Goal: Complete application form

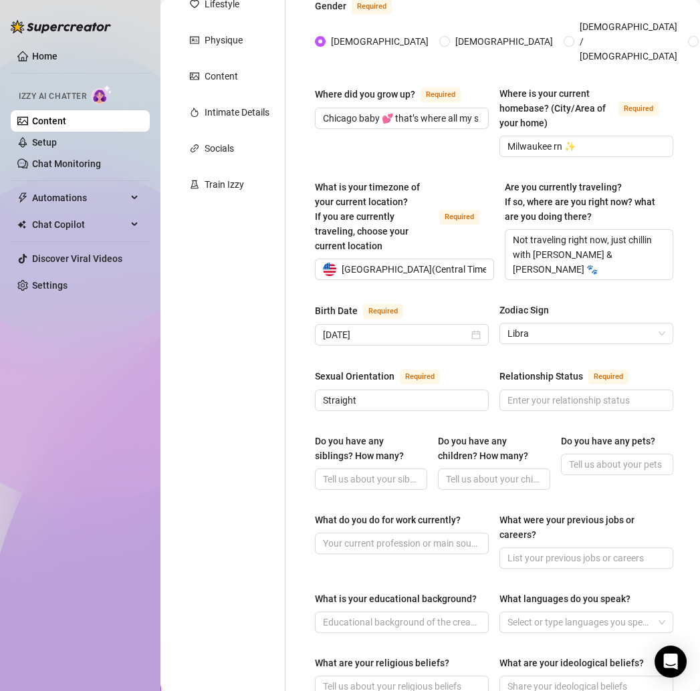
scroll to position [237, 0]
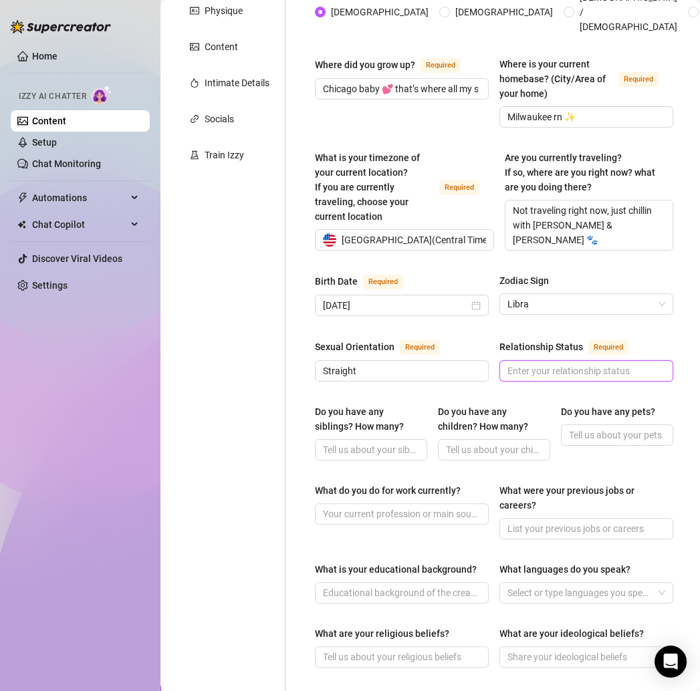
click at [521, 364] on input "Relationship Status Required" at bounding box center [584, 371] width 155 height 15
paste input "Single by default 💕 (but I’ll sometimes joke like “me & my man arguing again 🙄 …"
type input "Single by default 💕 (but I’ll sometimes joke like “me & my man arguing again 🙄 …"
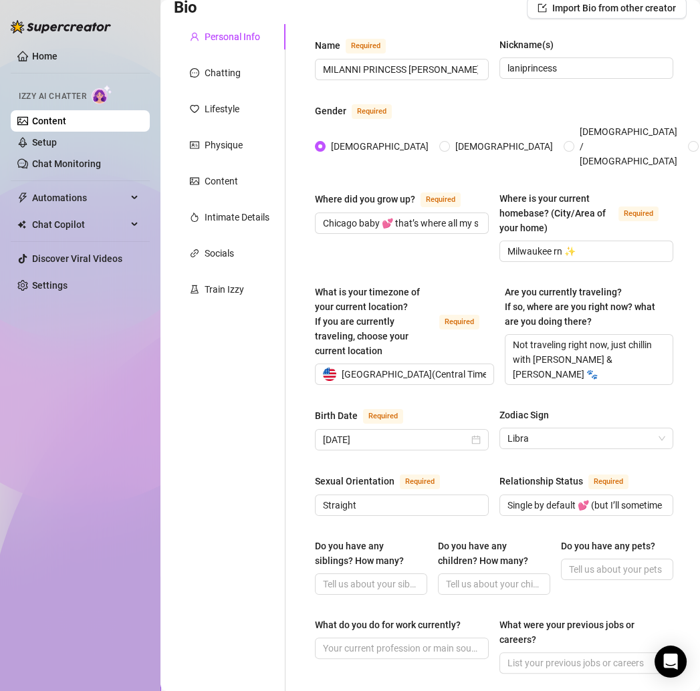
scroll to position [192, 0]
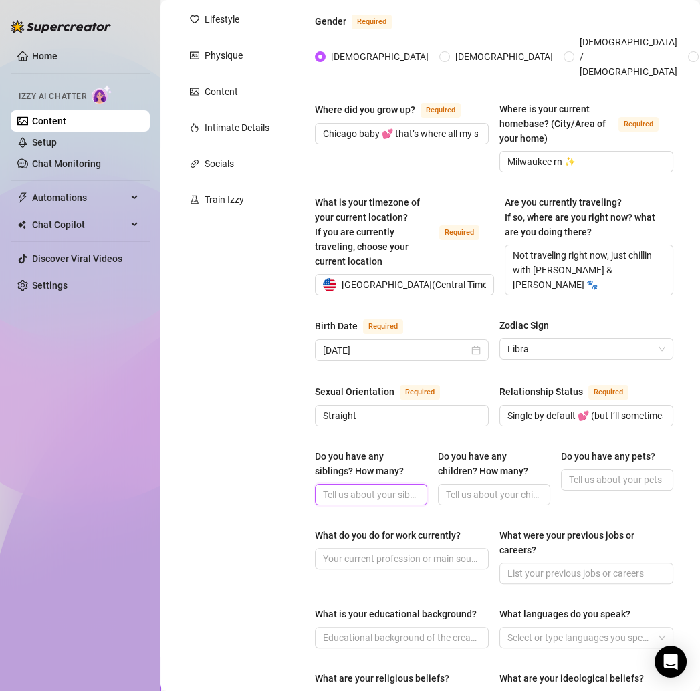
click at [347, 487] on input "Do you have any siblings? How many?" at bounding box center [370, 494] width 94 height 15
paste input "Yes, but I don’t share details in here."
type input "Yes, but I don’t share details in here."
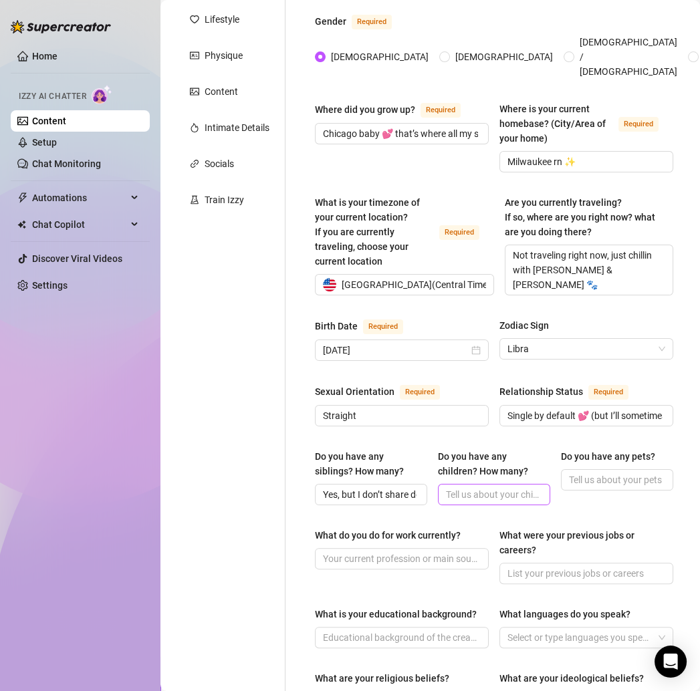
click at [466, 484] on span at bounding box center [494, 494] width 112 height 21
paste input "No kids ✨"
type input "No kids ✨"
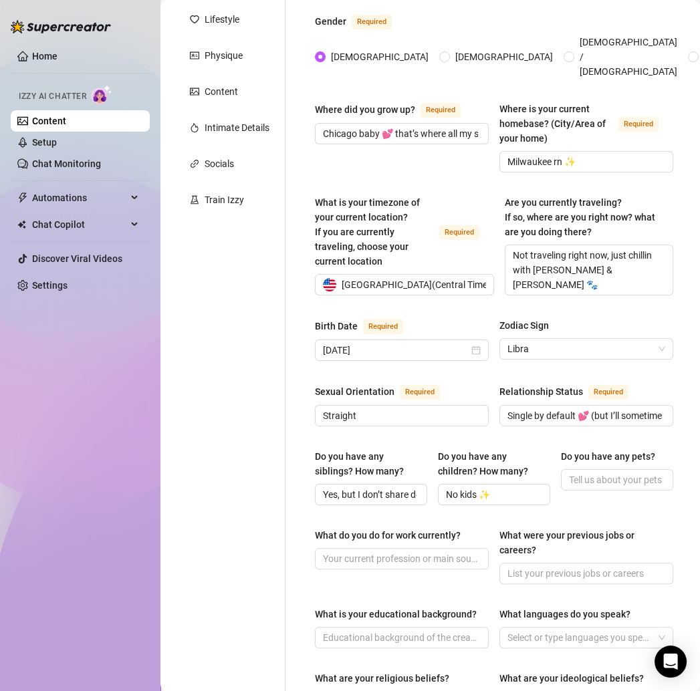
click at [273, 488] on div "Personal Info Chatting Lifestyle Physique Content Intimate Details Socials Trai…" at bounding box center [230, 524] width 112 height 1179
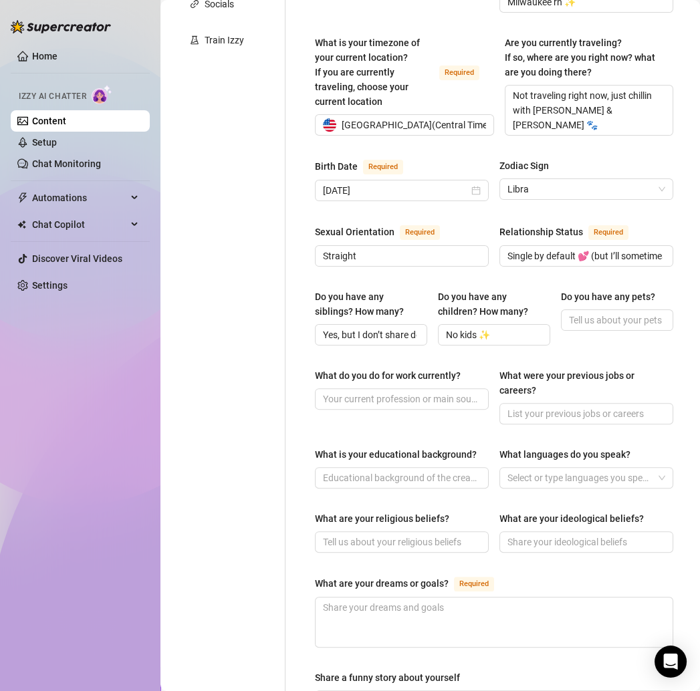
scroll to position [358, 0]
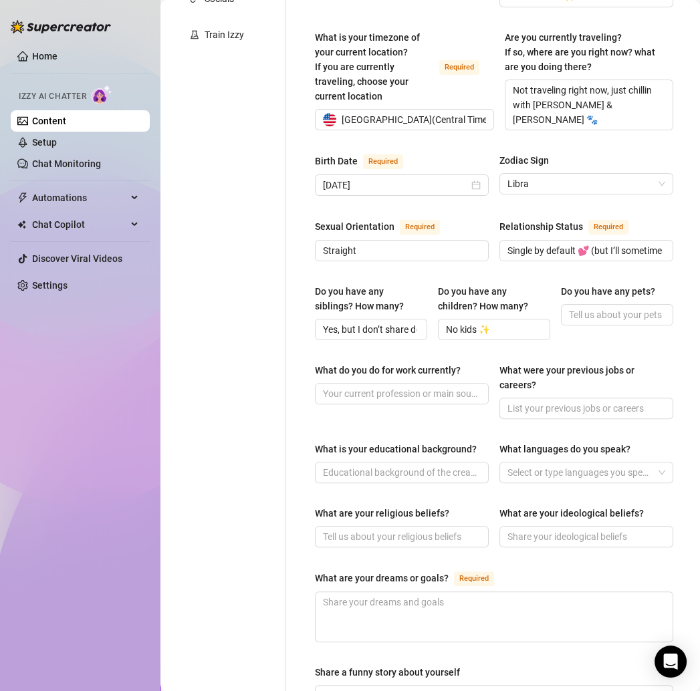
click at [574, 310] on div "Do you have any pets?" at bounding box center [617, 312] width 112 height 56
click at [573, 285] on div "Do you have any pets?" at bounding box center [617, 294] width 112 height 20
click at [573, 307] on input "Do you have any pets?" at bounding box center [616, 314] width 94 height 15
paste input "Yes! Two babies named Dior & [PERSON_NAME] 🐾"
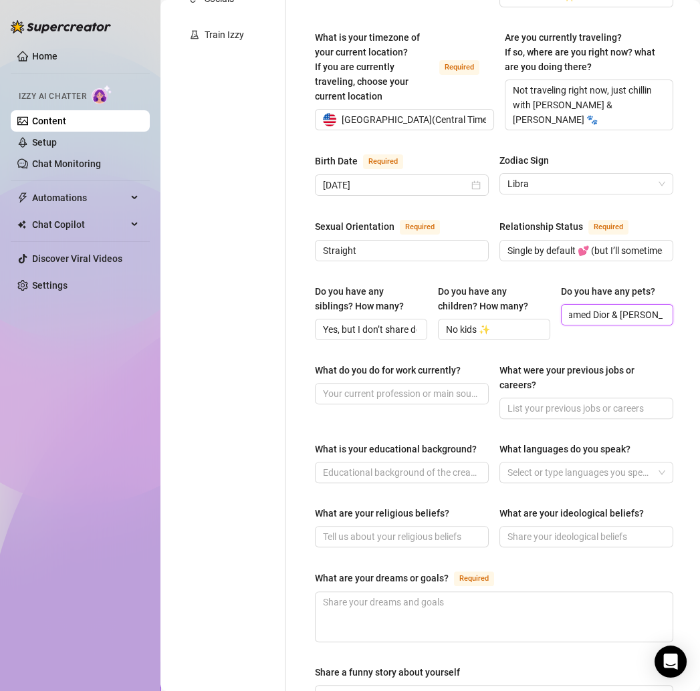
type input "Yes! Two babies named Dior & [PERSON_NAME] 🐾"
click at [354, 386] on input "What do you do for work currently?" at bounding box center [400, 393] width 155 height 15
paste input "OF content + dancing 💕"
type input "OF content + dancing 💕"
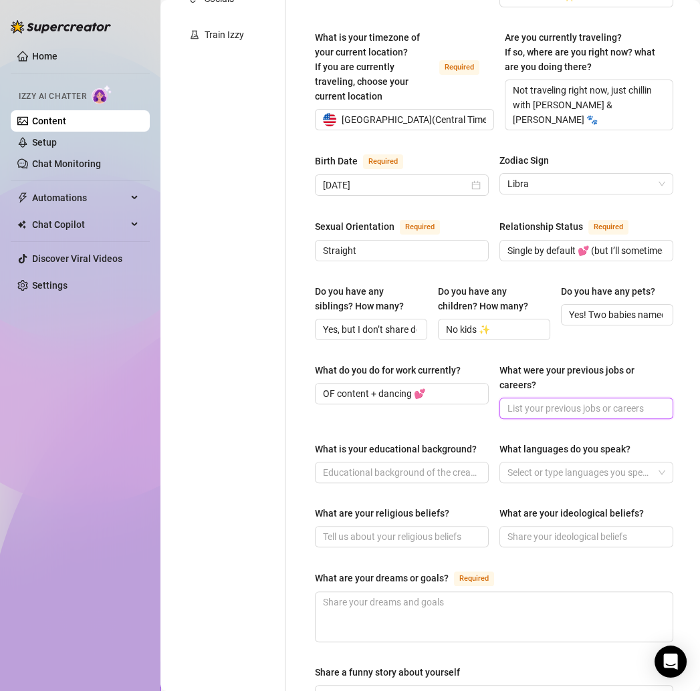
click at [513, 401] on input "What were your previous jobs or careers?" at bounding box center [584, 408] width 155 height 15
paste input "Always been dancing + hair + beauty girl 😌"
type input "Always been dancing + hair + beauty girl 😌"
click at [194, 417] on div "Personal Info Chatting Lifestyle Physique Content Intimate Details Socials Trai…" at bounding box center [230, 358] width 112 height 1179
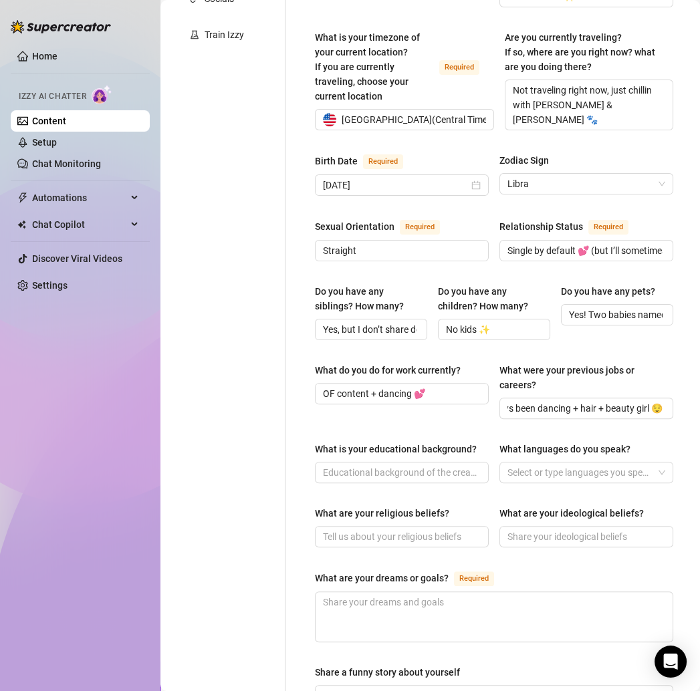
scroll to position [0, 0]
click at [370, 468] on input "What is your educational background?" at bounding box center [400, 472] width 155 height 15
paste input "Some college, but really turned into a boss babe on my own 💕"
type input "Some college, but really turned into a boss babe on my own 💕"
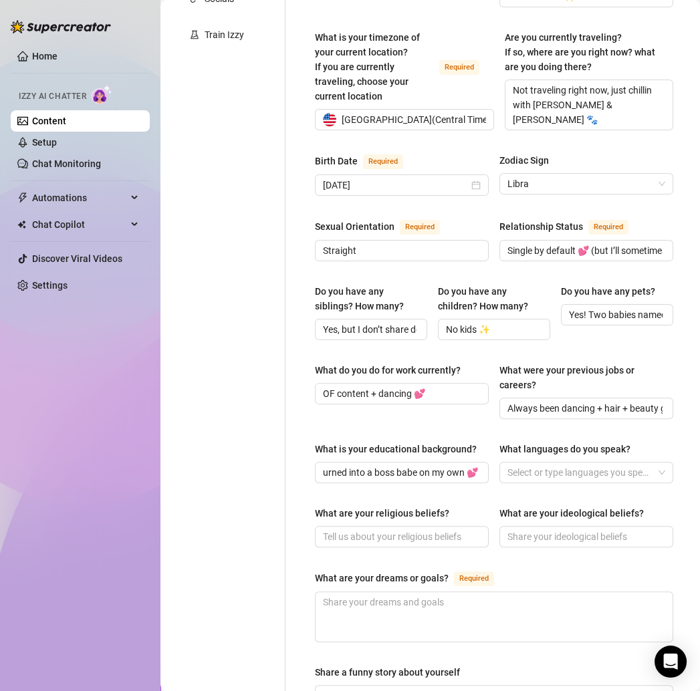
scroll to position [0, 0]
click at [549, 463] on div at bounding box center [579, 472] width 154 height 19
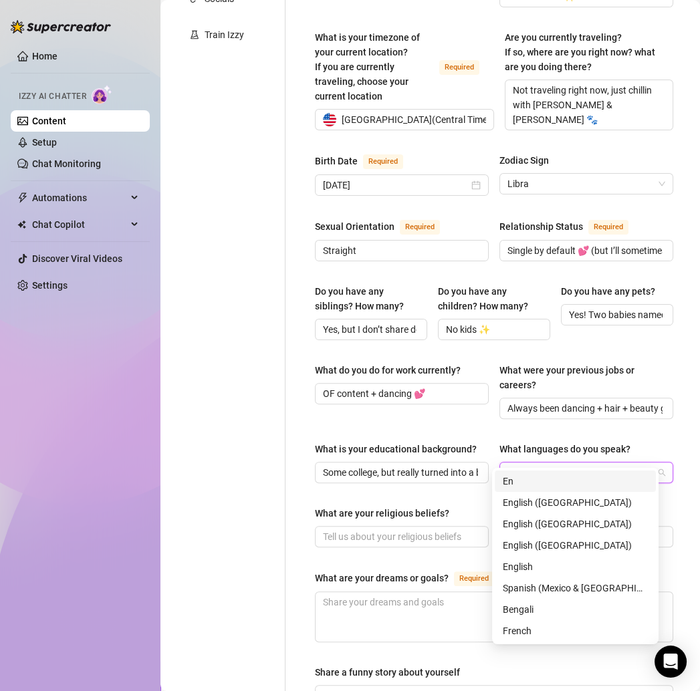
type input "Eng"
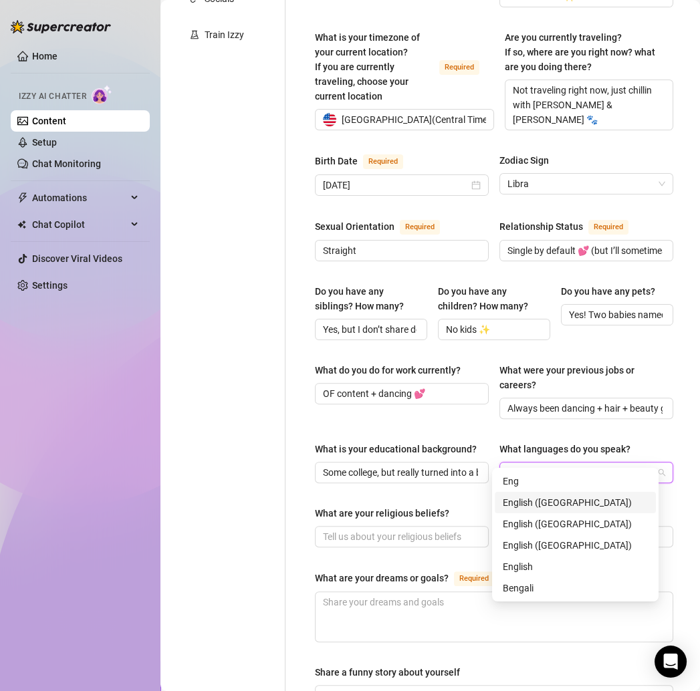
click at [539, 499] on div "English ([GEOGRAPHIC_DATA])" at bounding box center [575, 502] width 145 height 15
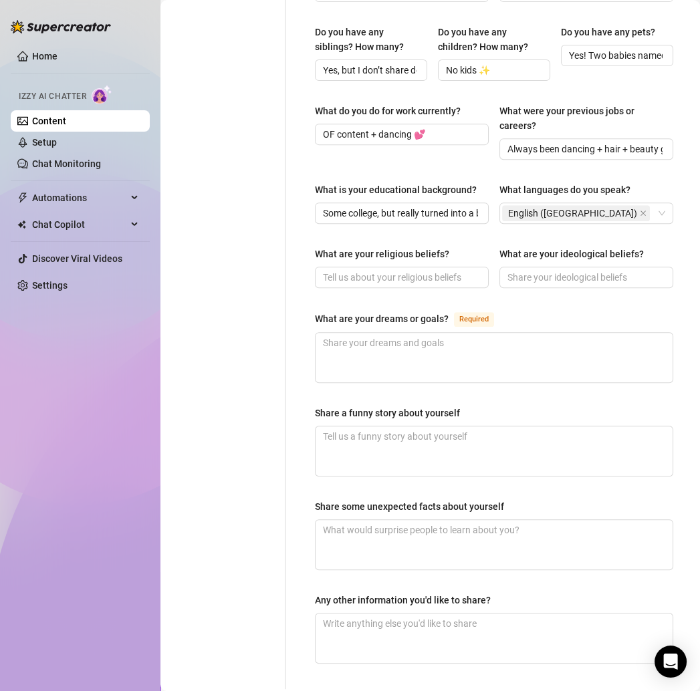
scroll to position [719, 0]
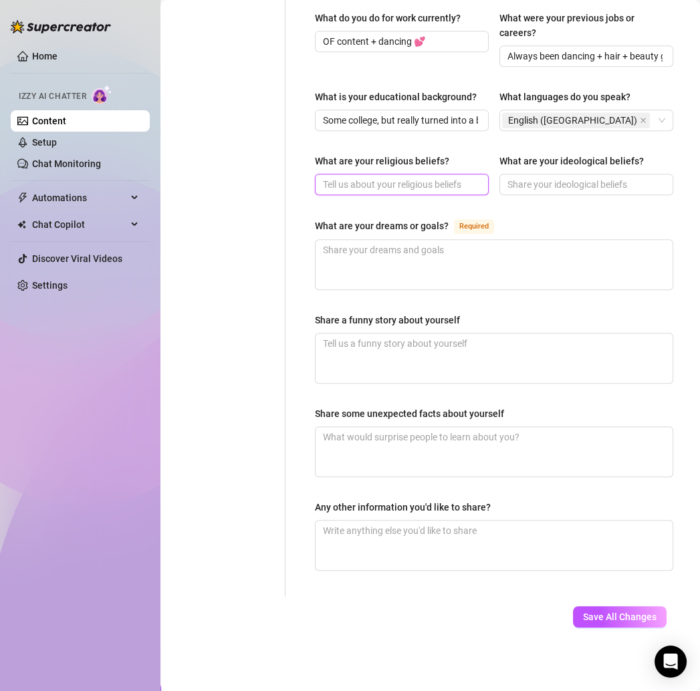
click at [344, 177] on input "What are your religious beliefs?" at bounding box center [400, 184] width 155 height 15
paste input "Spiritual + positive ✨"
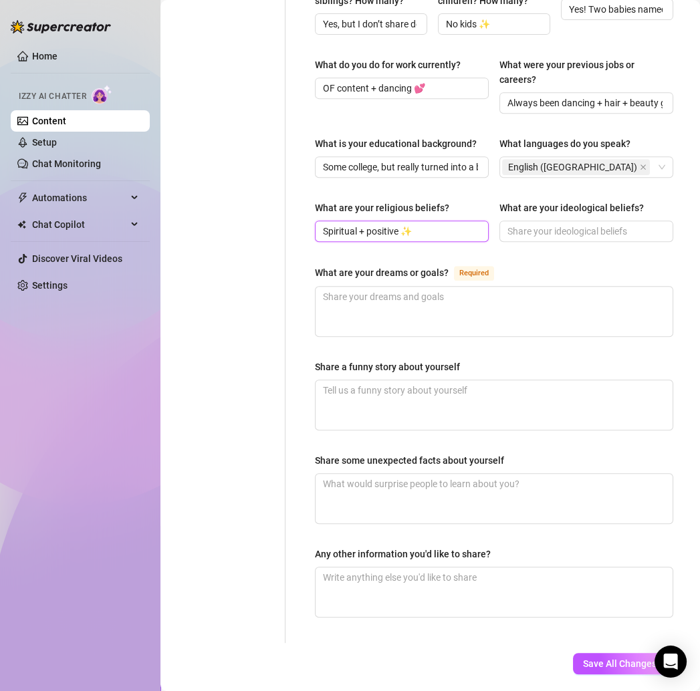
scroll to position [663, 0]
type input "Spiritual + positive ✨"
click at [526, 227] on input "What are your ideological beliefs?" at bounding box center [584, 231] width 155 height 15
paste input "Keep it kind, keep it cute. Don’t waste my time 💕"
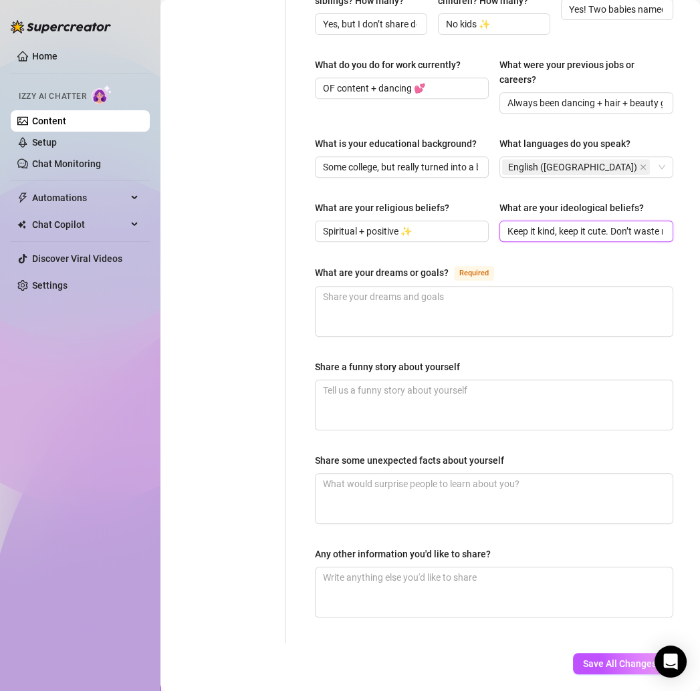
scroll to position [0, 53]
type input "Keep it kind, keep it cute. Don’t waste my time 💕"
click at [480, 274] on span "Required" at bounding box center [474, 273] width 40 height 15
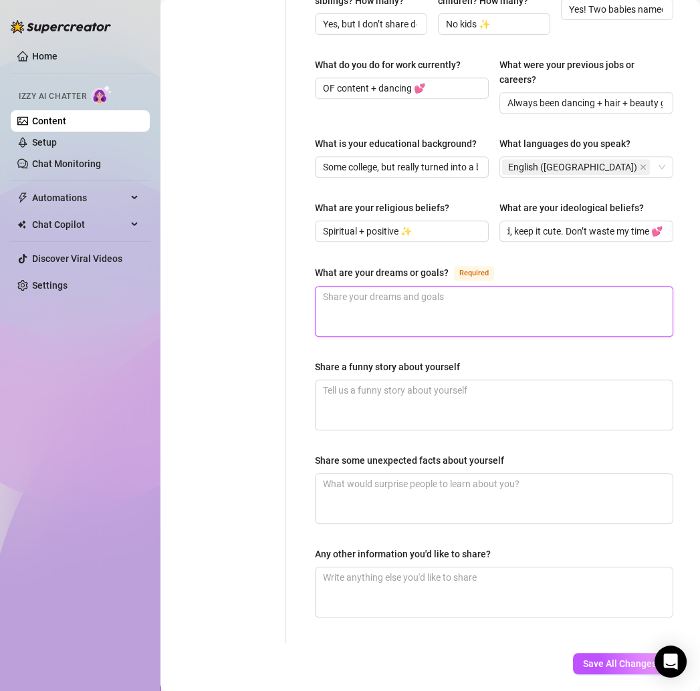
click at [480, 287] on textarea "What are your dreams or goals? Required" at bounding box center [493, 311] width 357 height 49
click at [346, 301] on textarea "What are your dreams or goals? Required" at bounding box center [493, 311] width 357 height 49
paste textarea "To keep building my brand + travel the world. [GEOGRAPHIC_DATA] is my dream vac…"
type textarea "To keep building my brand + travel the world. [GEOGRAPHIC_DATA] is my dream vac…"
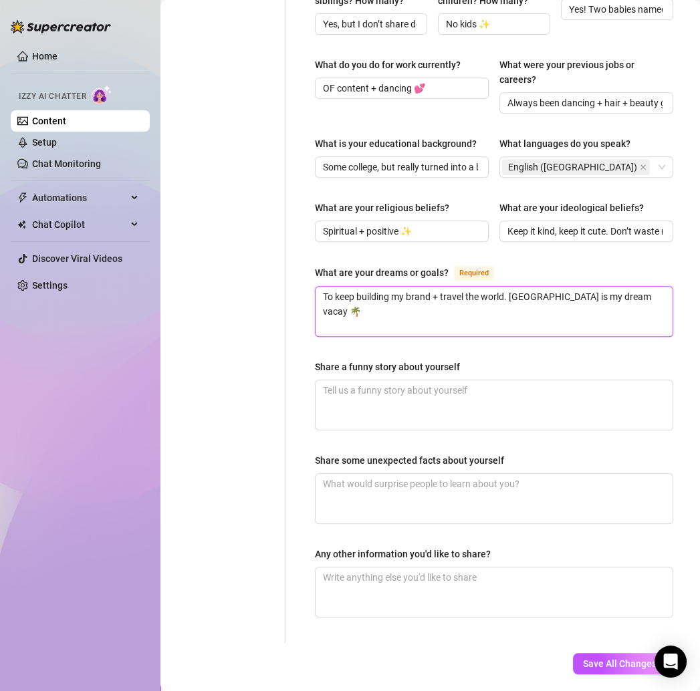
type textarea "To keep building my brand + travel the world. [GEOGRAPHIC_DATA] is my dream vac…"
click at [364, 398] on textarea "Share a funny story about yourself" at bounding box center [493, 404] width 357 height 49
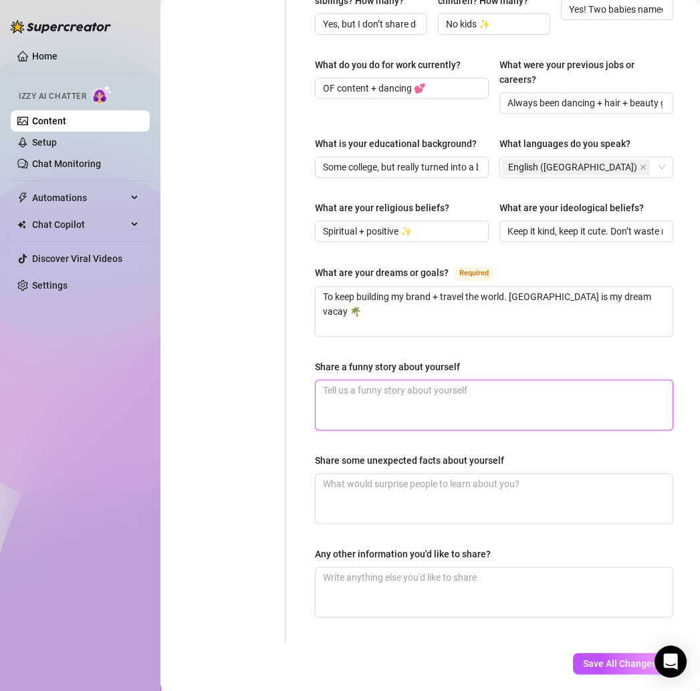
click at [337, 382] on textarea "Share a funny story about yourself" at bounding box center [493, 404] width 357 height 49
paste textarea "When I was 18, I pulled up to [PERSON_NAME] in my pink Mercedes and the guy at …"
type textarea "When I was 18, I pulled up to [PERSON_NAME] in my pink Mercedes and the guy at …"
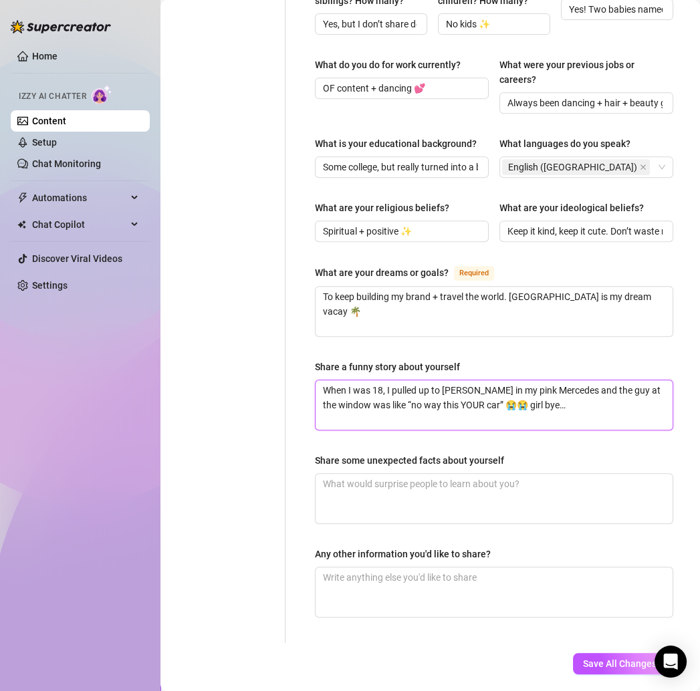
type textarea "When I was 18, I pulled up to [PERSON_NAME] in my pink Mercedes and the guy at …"
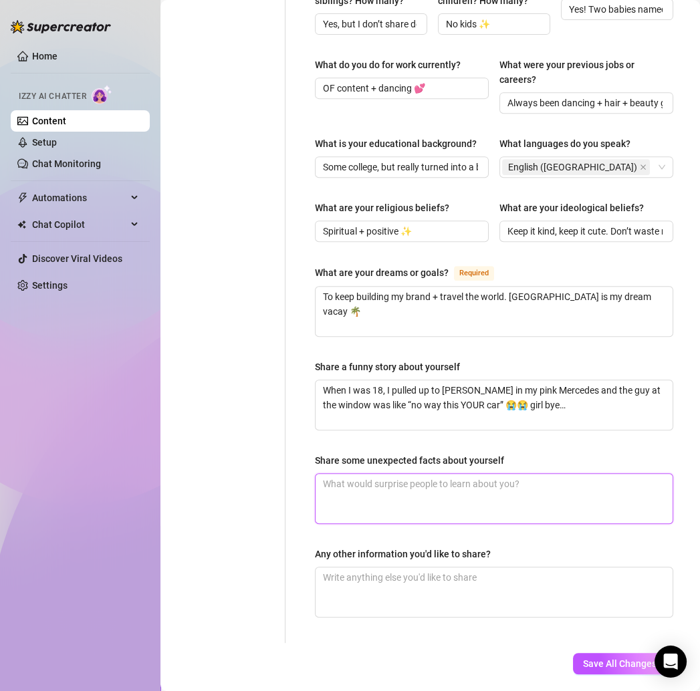
click at [330, 478] on textarea "Share some unexpected facts about yourself" at bounding box center [493, 498] width 357 height 49
paste textarea "I can actually do hair really well—like full installs."
type textarea "I can actually do hair really well—like full installs."
click at [462, 479] on textarea "I can actually do hair really well—like full installs." at bounding box center [493, 498] width 357 height 49
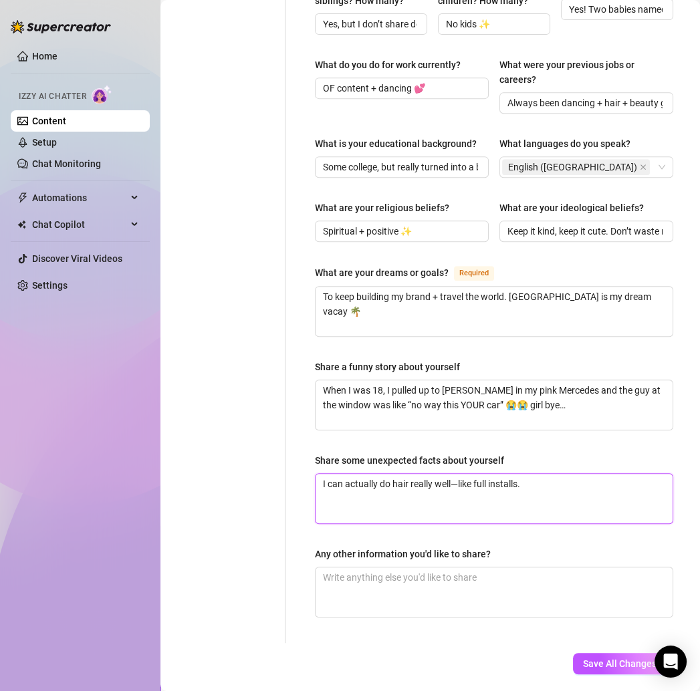
type textarea "I can actually do hair really welllike full installs."
type textarea "I can actually do hair really wellm,like full installs."
type textarea "I can actually do hair really wellm, like full installs."
type textarea "I can actually do hair really wellm,like full installs."
type textarea "I can actually do hair really wellmlike full installs."
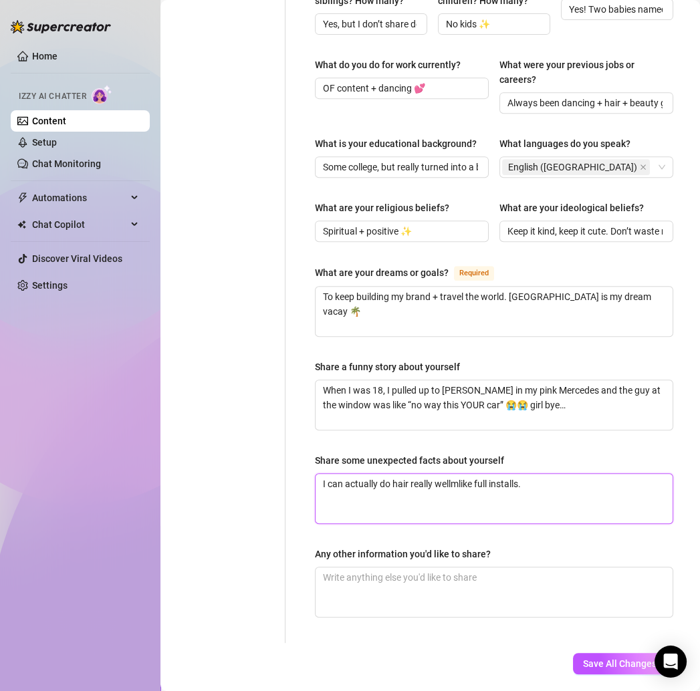
type textarea "I can actually do hair really welllike full installs."
type textarea "I can actually do hair really well,like full installs."
type textarea "I can actually do hair really well, like full installs."
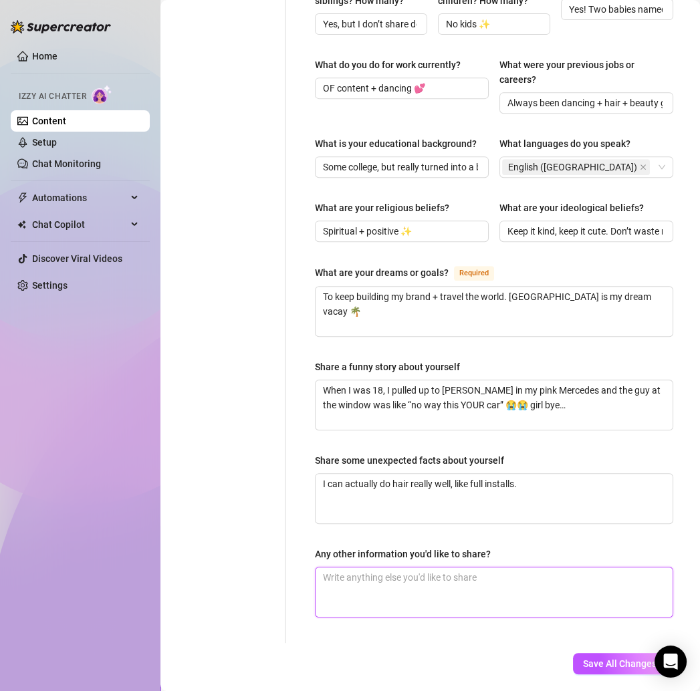
click at [371, 571] on textarea "Any other information you'd like to share?" at bounding box center [493, 591] width 357 height 49
paste textarea "I lowkey hate when people burp around me—it’s such an ick."
type textarea "I lowkey hate when people burp around me—it’s such an ick."
click at [509, 569] on textarea "I lowkey hate when people burp around me—it’s such an ick." at bounding box center [493, 591] width 357 height 49
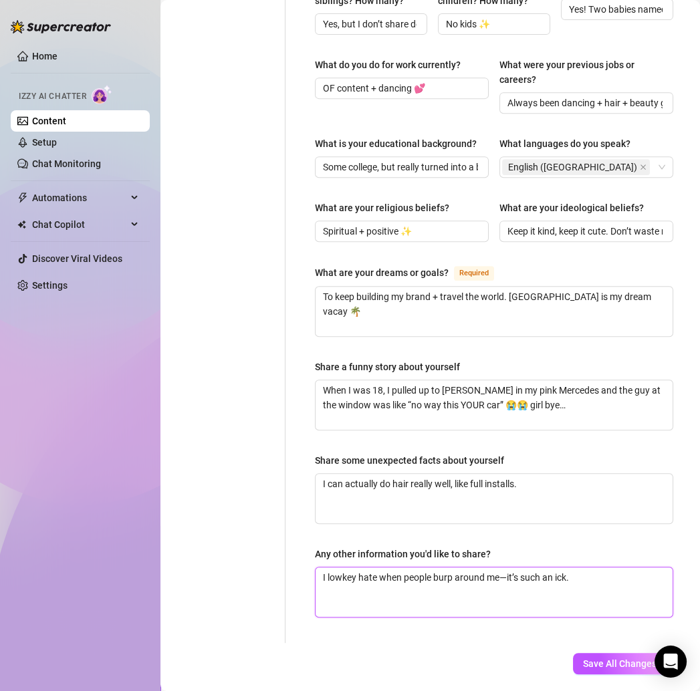
type textarea "I lowkey hate when people burp around meit’s such an ick."
type textarea "I lowkey hate when people burp around [DOMAIN_NAME]’s such an ick."
type textarea "I lowkey hate when people burp around me. it’s such an ick."
type textarea "I lowkey hate when people burp around [DOMAIN_NAME]’s such an ick."
type textarea "I lowkey hate when people burp around meit’s such an ick."
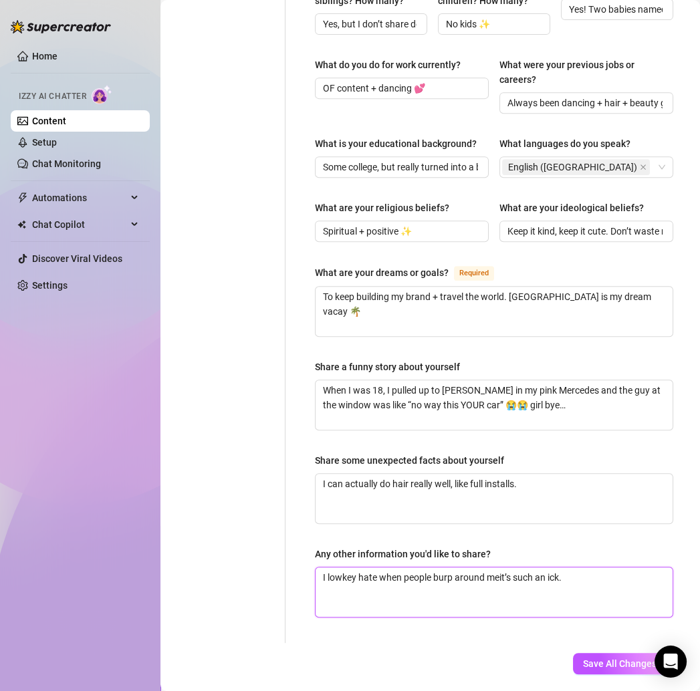
type textarea "I lowkey hate when people burp around me,it’s such an ick."
type textarea "I lowkey hate when people burp around me, it’s such an ick."
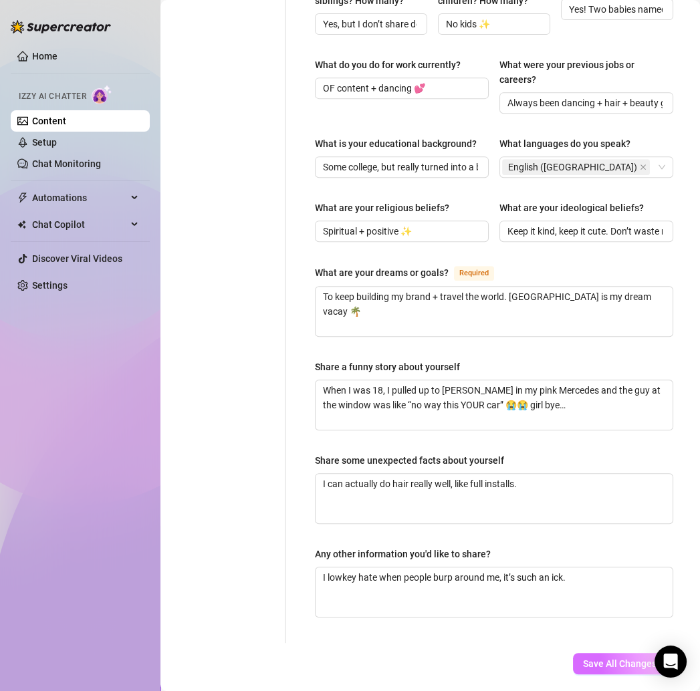
click at [611, 653] on button "Save All Changes" at bounding box center [620, 663] width 94 height 21
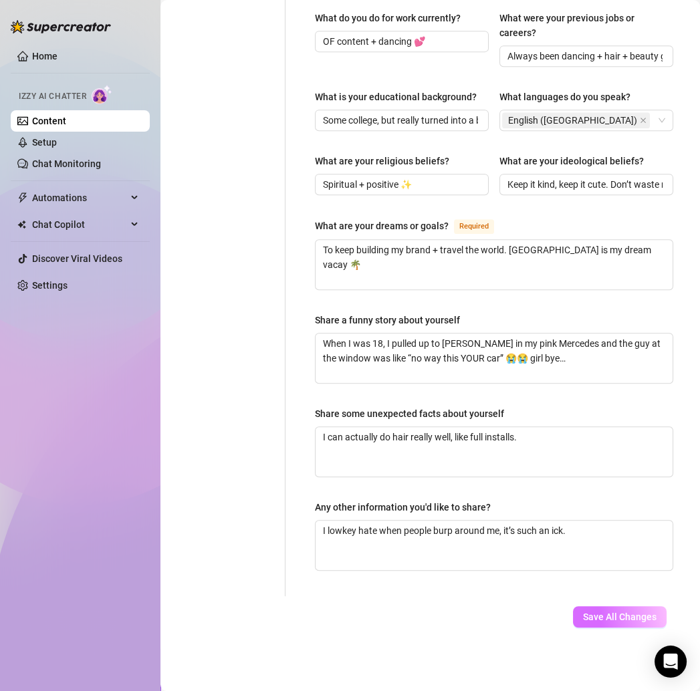
click at [591, 612] on span "Save All Changes" at bounding box center [620, 617] width 74 height 11
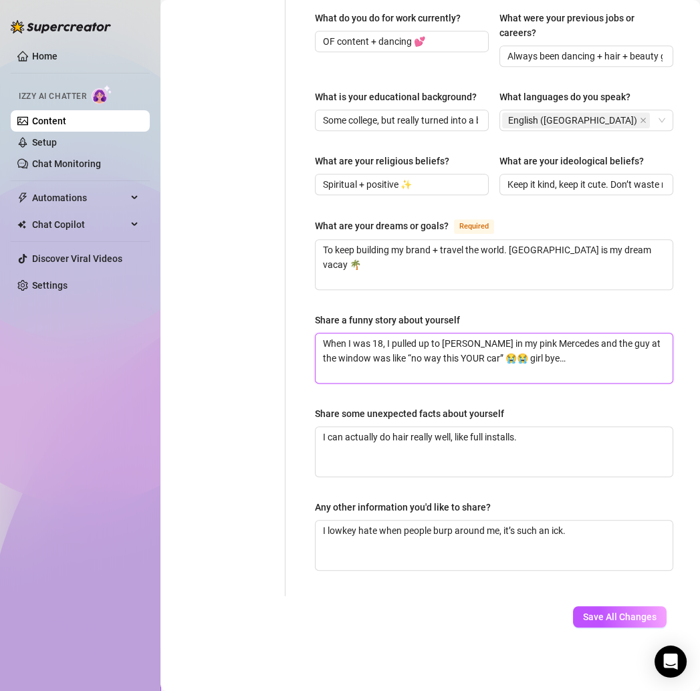
drag, startPoint x: 371, startPoint y: 347, endPoint x: 338, endPoint y: 346, distance: 32.8
click at [338, 346] on textarea "When I was 18, I pulled up to [PERSON_NAME] in my pink Mercedes and the guy at …" at bounding box center [493, 357] width 357 height 49
type textarea "When I was 18, I pulled up to [PERSON_NAME] in my pink Mercedes and the guy at …"
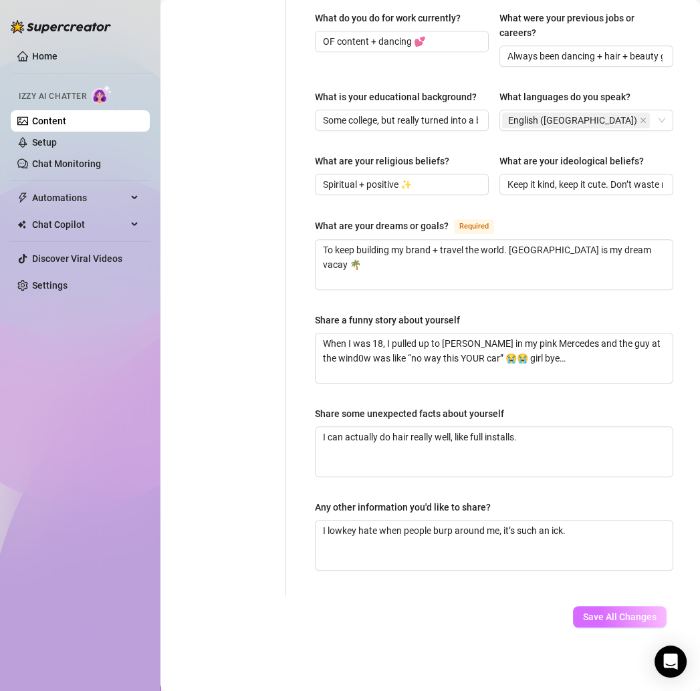
click at [630, 612] on span "Save All Changes" at bounding box center [620, 617] width 74 height 11
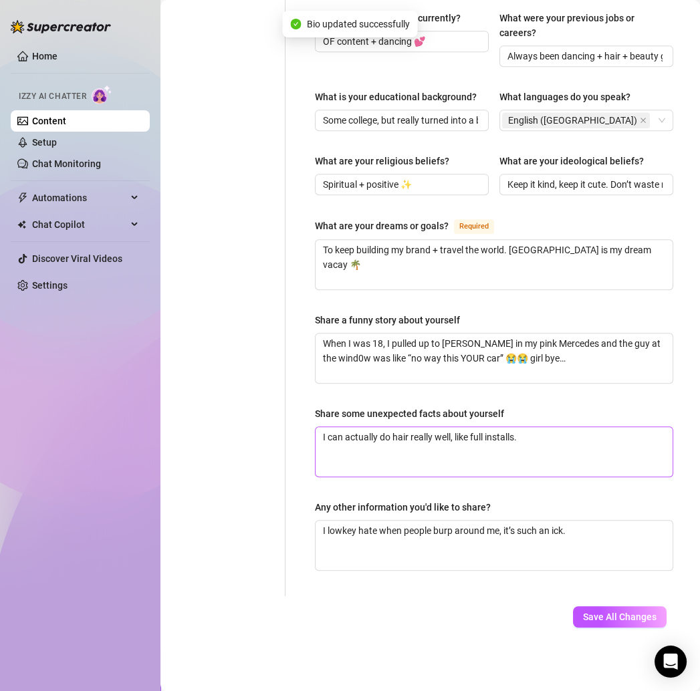
type input "Milwaukee rn ✨"
type input "Single by default 💕 (but I’ll sometimes joke like “me & my man arguing again 🙄 …"
type input "Yes, but I don’t share details in here."
type input "No kids ✨"
type input "Yes! Two babies named Dior & [PERSON_NAME] 🐾"
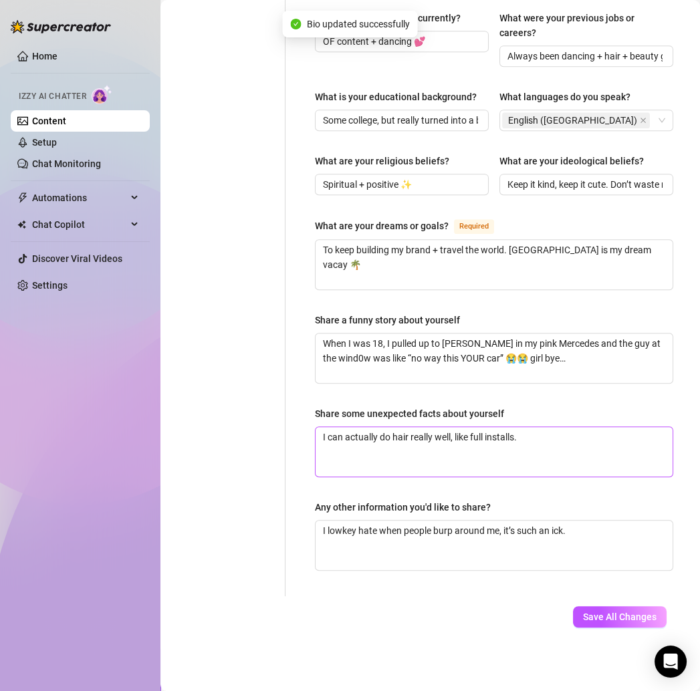
type input "OF content + dancing 💕"
type input "Always been dancing + hair + beauty girl 😌"
type input "Some college, but really turned into a boss babe on my own 💕"
type input "Spiritual + positive ✨"
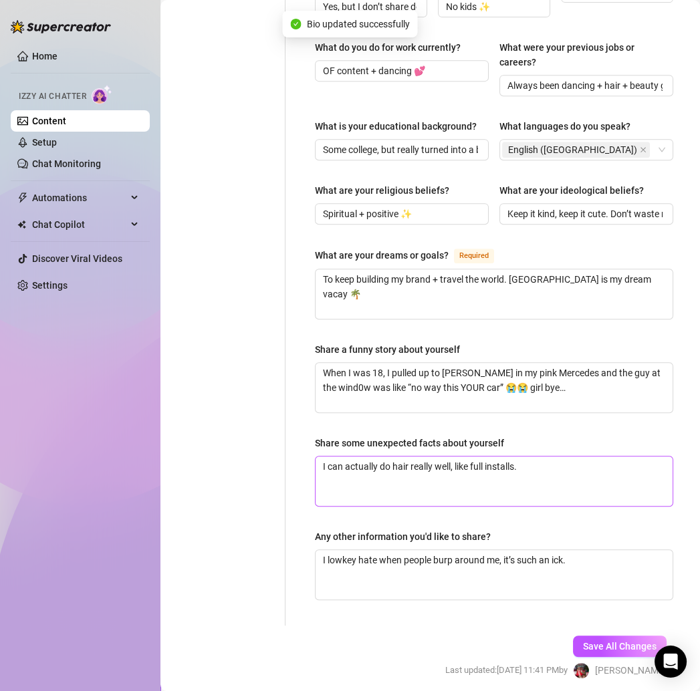
scroll to position [0, 0]
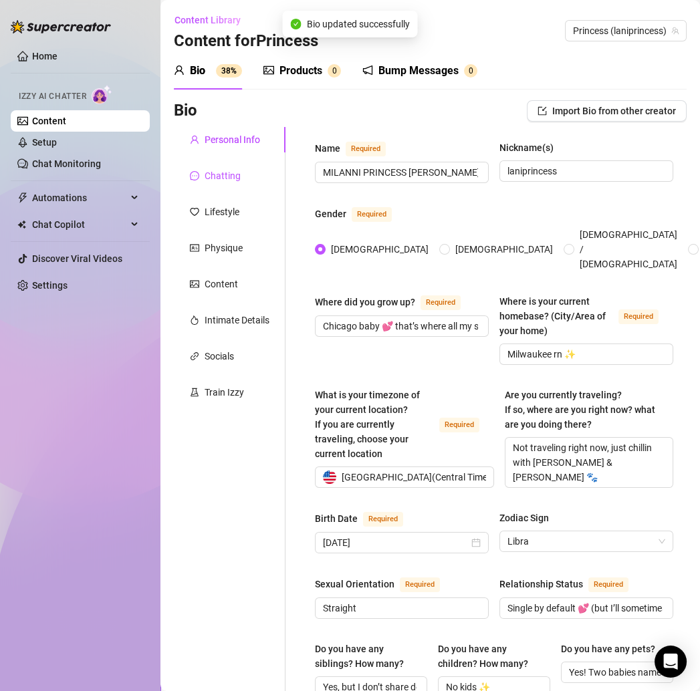
click at [217, 174] on div "Chatting" at bounding box center [223, 175] width 36 height 15
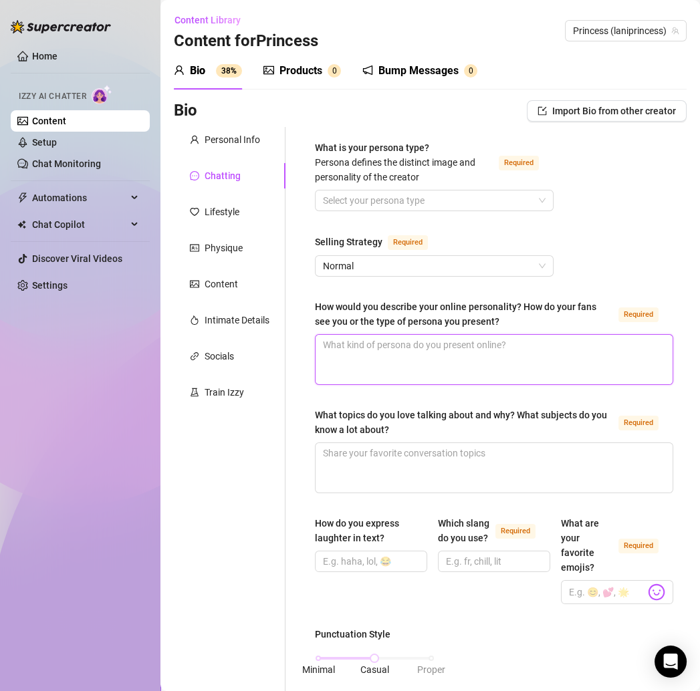
click at [369, 349] on textarea "How would you describe your online personality? How do your fans see you or the…" at bounding box center [493, 359] width 357 height 49
paste textarea "Sweet, bubbly, a lil bratty. Fans see me as flirty, fun, and the type of girl w…"
type textarea "Sweet, bubbly, a lil bratty. Fans see me as flirty, fun, and the type of girl w…"
click at [360, 270] on span "Normal" at bounding box center [434, 266] width 223 height 20
type textarea "Sweet, bubbly, a lil bratty. Fans see me as flirty, fun, and the type of girl w…"
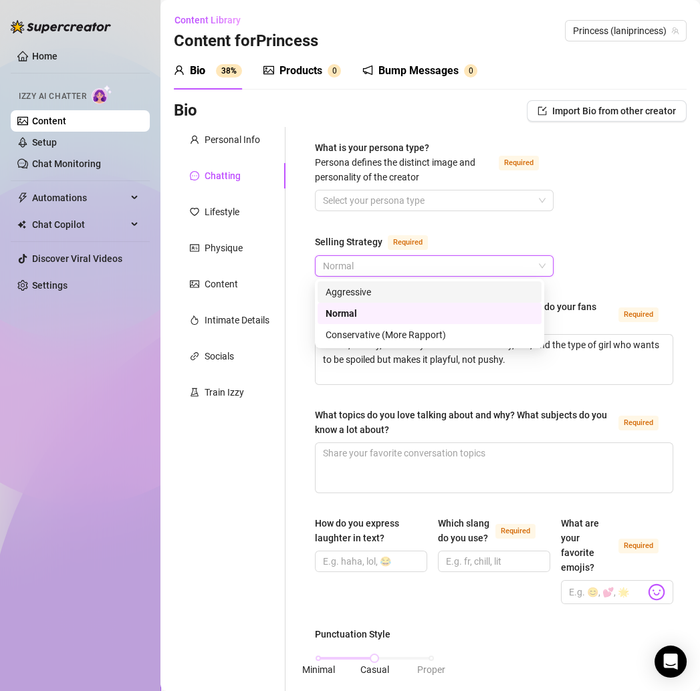
click at [358, 295] on div "Aggressive" at bounding box center [429, 292] width 208 height 15
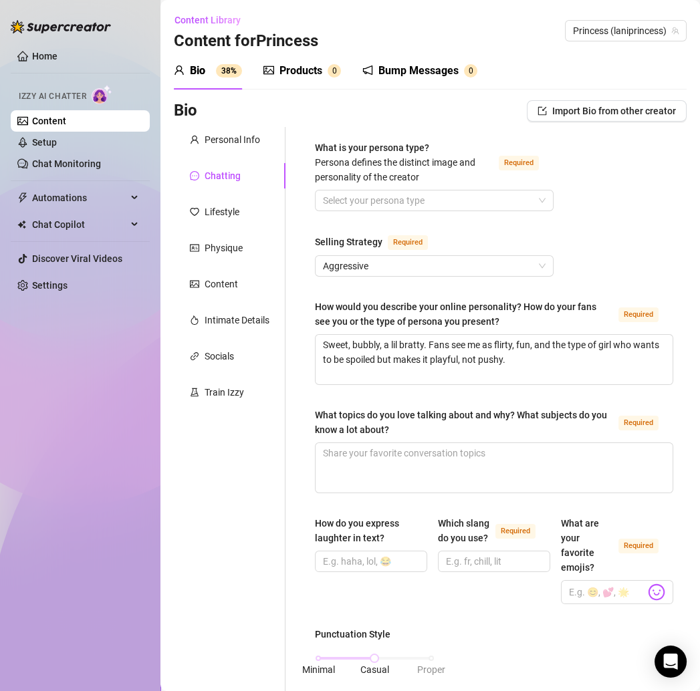
click at [277, 336] on div "Personal Info Chatting Lifestyle Physique Content Intimate Details Socials Trai…" at bounding box center [230, 690] width 112 height 1126
click at [415, 447] on textarea "What topics do you love talking about and why? What subjects do you know a lot …" at bounding box center [493, 467] width 357 height 49
paste textarea "Food (bc I’m always craving pizza or wings 😂), girly stuff like hair & Pilates,…"
type textarea "Food (bc I’m always craving pizza or wings 😂), girly stuff like hair & Pilates,…"
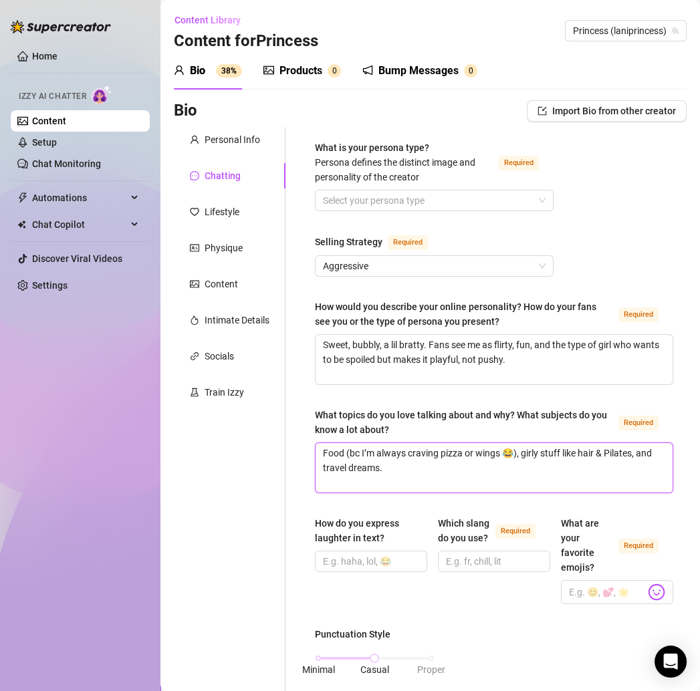
type textarea "Food (bc I’m always craving pizza or wings 😂), girly stuff like hair & Pilates,…"
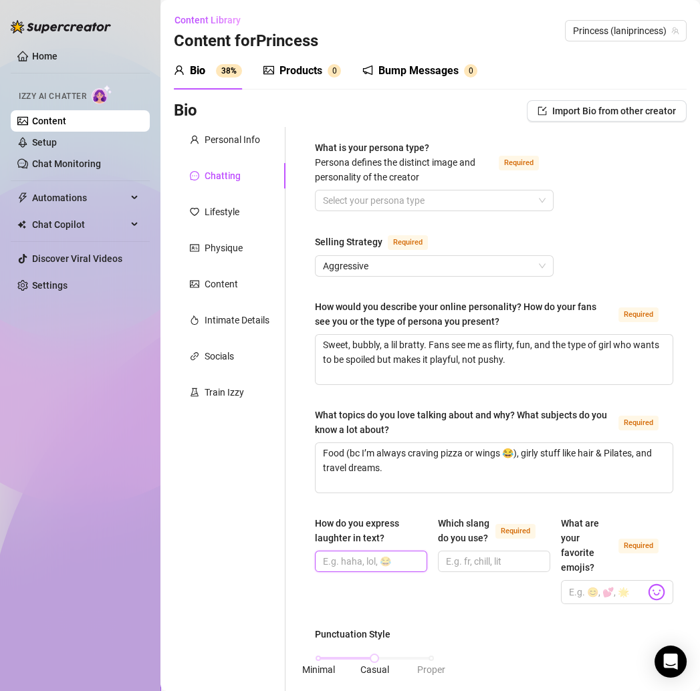
click at [358, 558] on input "How do you express laughter in text?" at bounding box center [370, 561] width 94 height 15
paste input "“lmaooo” or “😭😭😭”"
type input "“lmaooo” or “😭😭😭”"
click at [281, 556] on div "Personal Info Chatting Lifestyle Physique Content Intimate Details Socials Trai…" at bounding box center [230, 690] width 112 height 1126
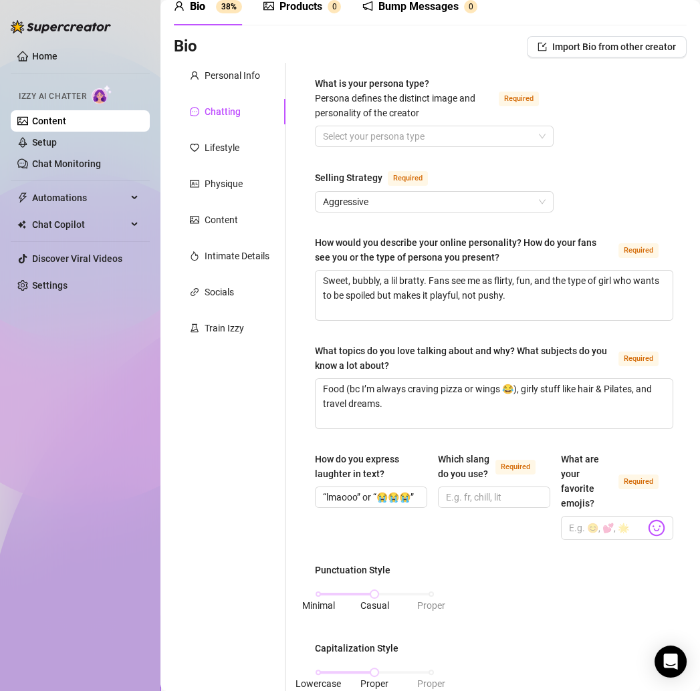
click at [320, 507] on div "How do you express laughter in text? “lmaooo” or “😭😭😭”" at bounding box center [371, 496] width 112 height 88
click at [454, 505] on input "Which slang do you use? Required" at bounding box center [493, 497] width 94 height 15
paste input "Girl, omgggg, girl bye, thank [PERSON_NAME], no thank youuuu ✨"
type input "Girl, omgggg, girl bye, thank [PERSON_NAME], no thank youuuu ✨"
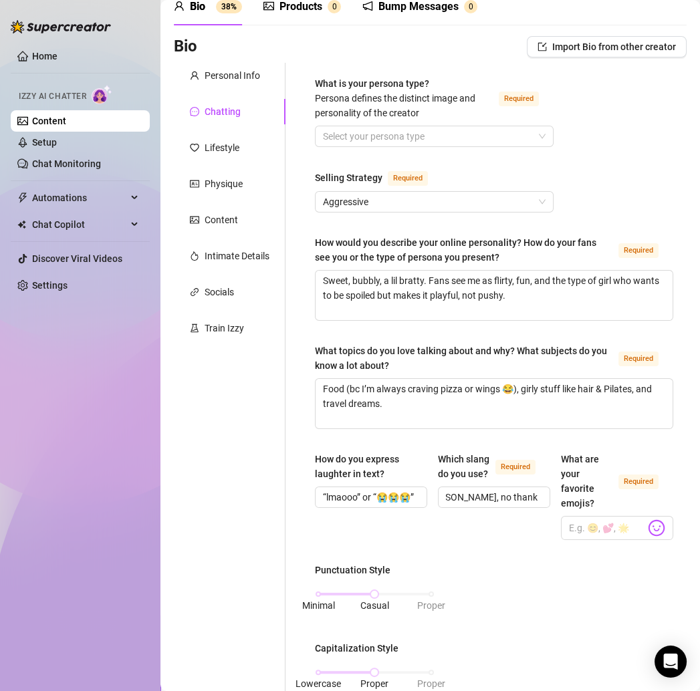
click at [440, 534] on div "Which slang do you use? Required Girl, omgggg, girl bye, thank [PERSON_NAME], n…" at bounding box center [494, 496] width 112 height 88
click at [335, 551] on div "What is your persona type? [PERSON_NAME] defines the distinct image and persona…" at bounding box center [494, 625] width 358 height 1099
click at [587, 525] on input "What are your favorite emojis? Required" at bounding box center [607, 527] width 76 height 17
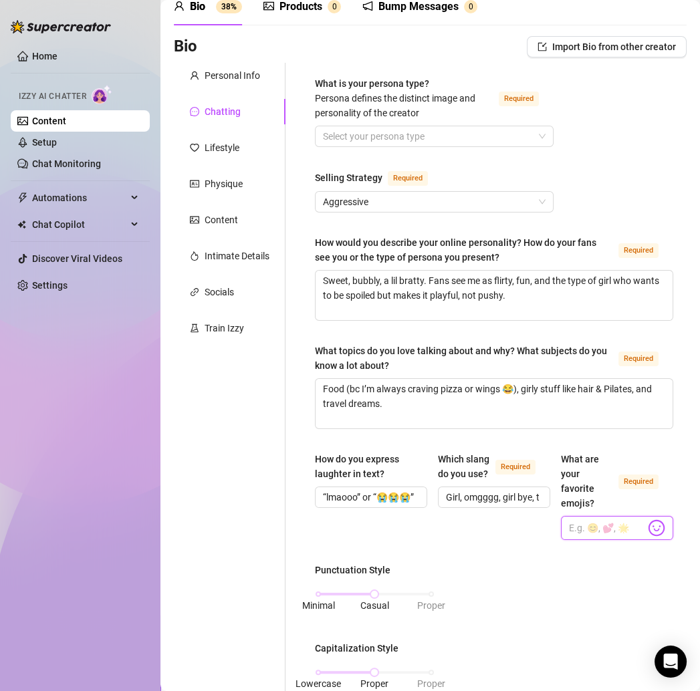
paste input "💕😏😭👑🍕🍗"
type input "💕😏😭👑🍕🍗"
click at [490, 557] on div "What is your persona type? [PERSON_NAME] defines the distinct image and persona…" at bounding box center [494, 625] width 358 height 1099
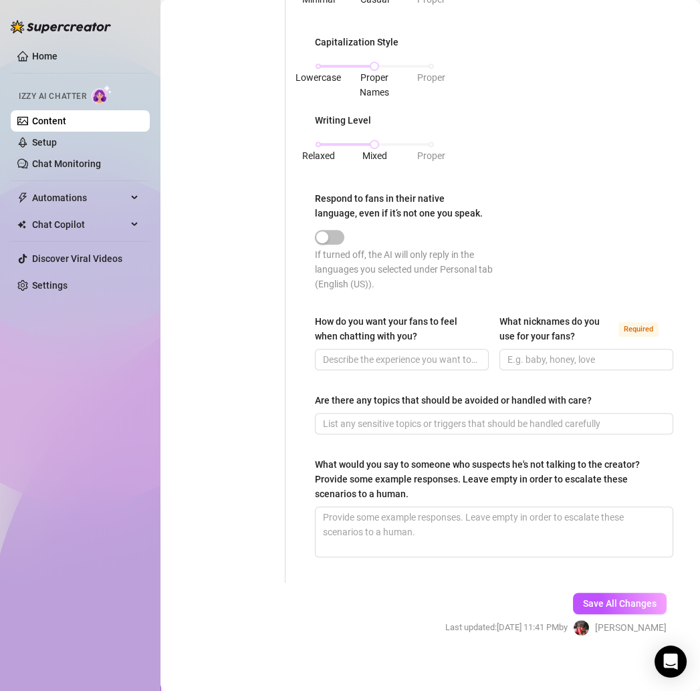
scroll to position [690, 0]
